Goal: Transaction & Acquisition: Purchase product/service

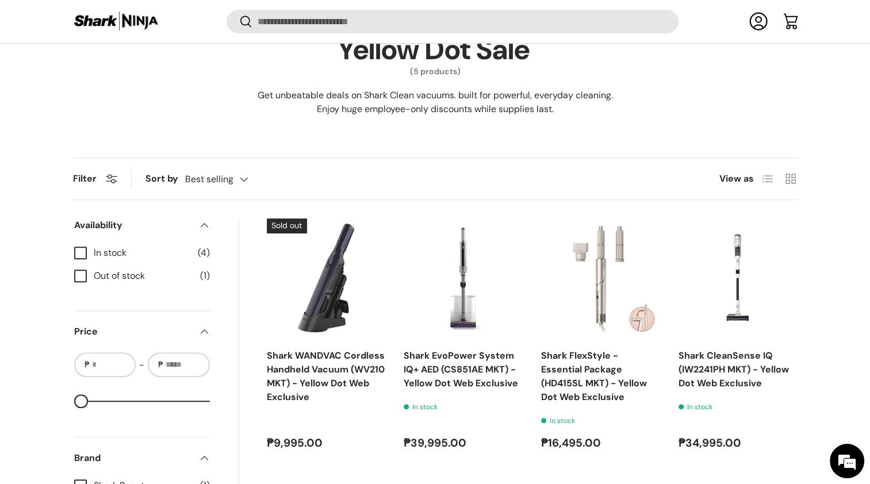
scroll to position [475, 0]
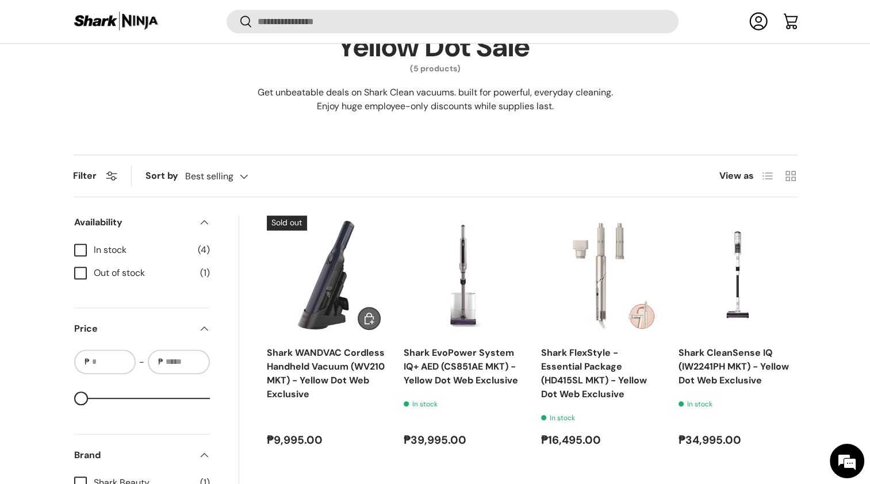
click at [0, 0] on img "Shark WANDVAC Cordless Handheld Vacuum (WV210 MKT) - Yellow Dot Web Exclusive" at bounding box center [0, 0] width 0 height 0
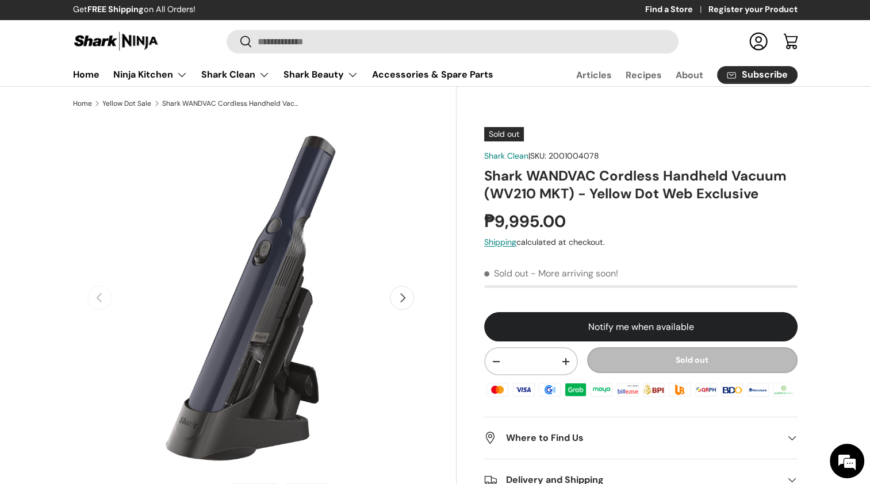
click at [408, 293] on button "Next" at bounding box center [402, 298] width 24 height 24
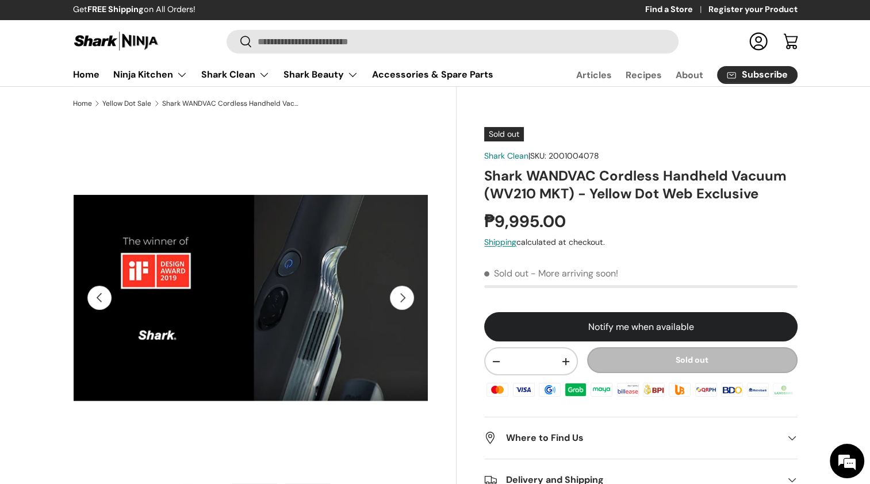
click at [408, 293] on button "Next" at bounding box center [402, 298] width 24 height 24
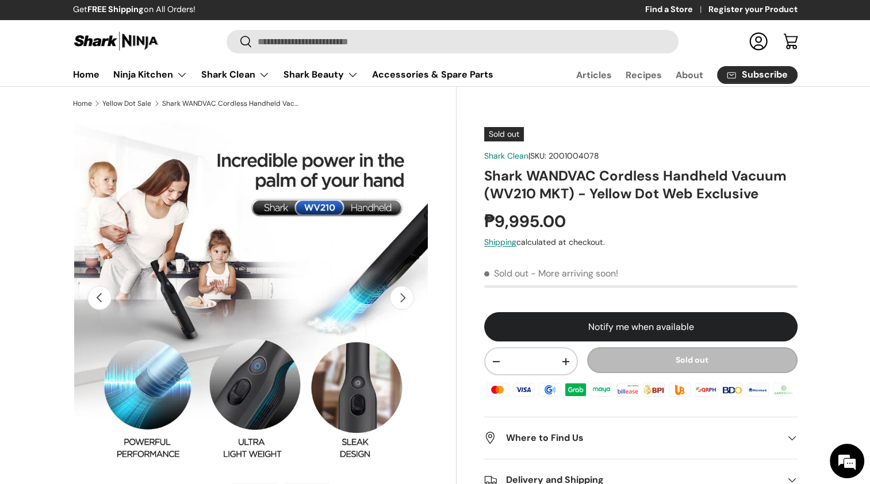
scroll to position [0, 724]
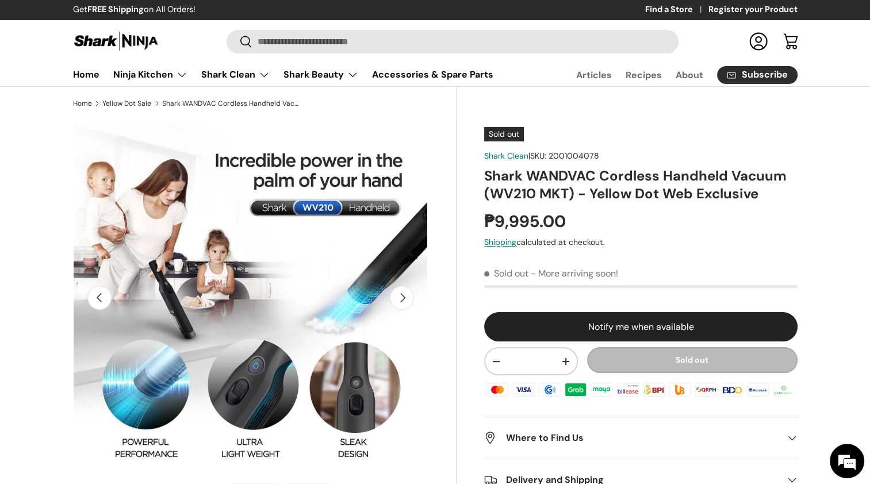
click at [408, 293] on button "Next" at bounding box center [402, 298] width 24 height 24
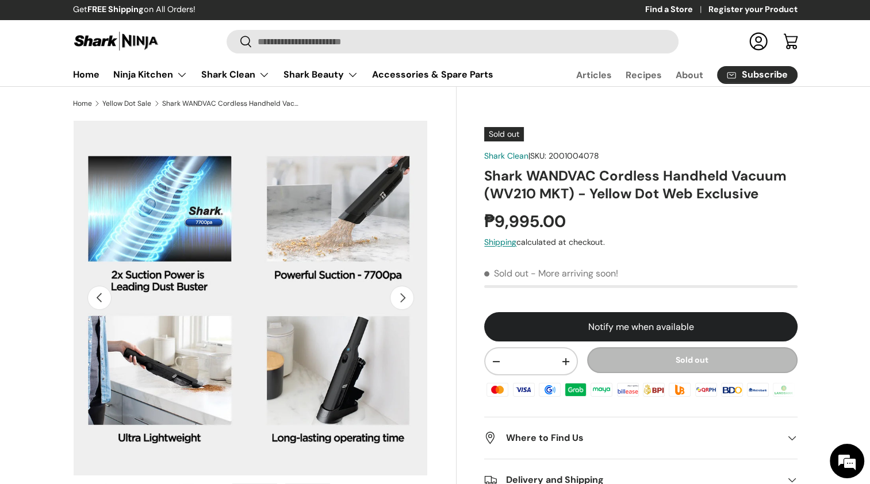
scroll to position [0, 0]
click at [408, 293] on button "Next" at bounding box center [402, 298] width 24 height 24
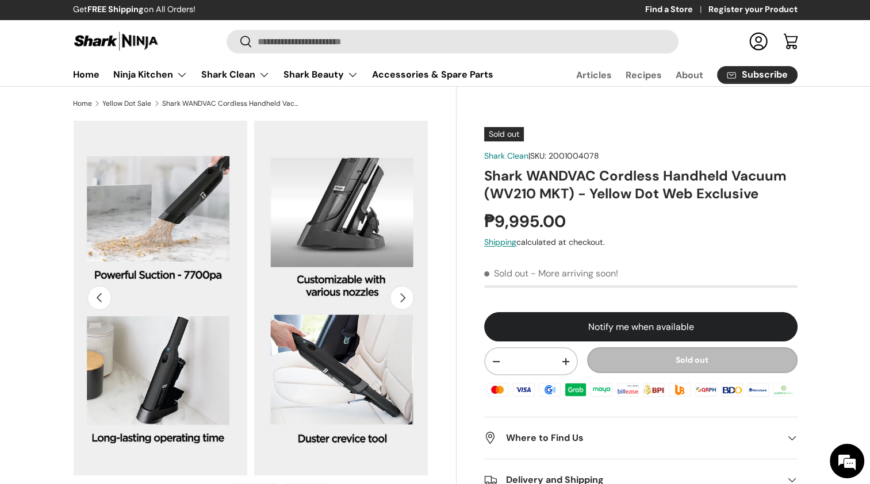
scroll to position [0, 1448]
